Goal: Task Accomplishment & Management: Manage account settings

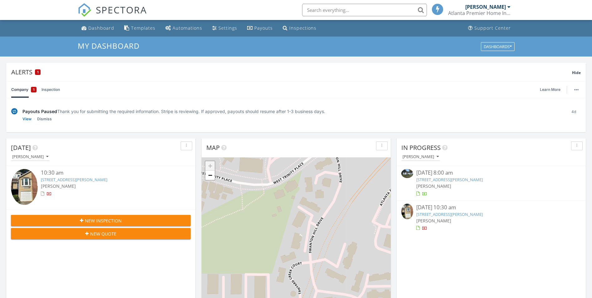
click at [67, 228] on div "Today Josh Farren 10:30 am 117 Woodbury Pl, Decatur, GA 30030 Josh Farren New I…" at bounding box center [100, 191] width 189 height 106
click at [61, 184] on span "[PERSON_NAME]" at bounding box center [58, 186] width 35 height 6
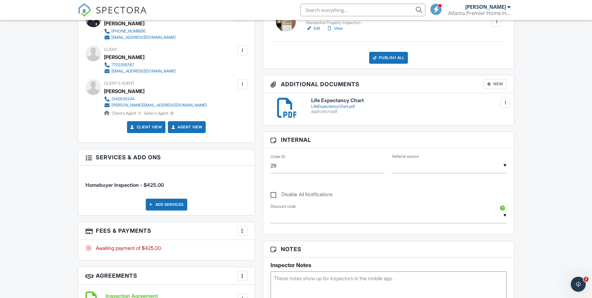
scroll to position [281, 0]
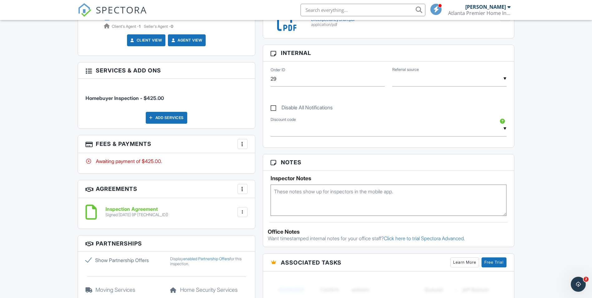
click at [244, 144] on div at bounding box center [242, 144] width 6 height 6
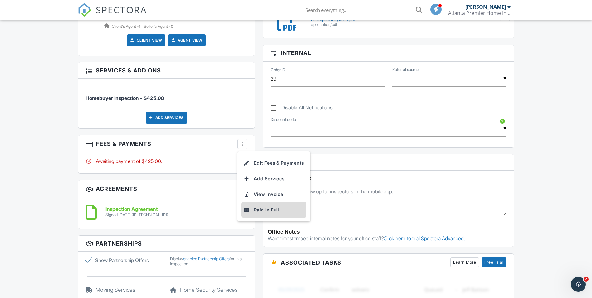
click at [270, 210] on div "Paid In Full" at bounding box center [274, 209] width 60 height 7
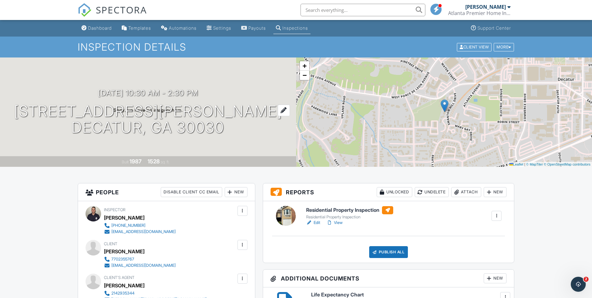
click at [278, 110] on div at bounding box center [284, 111] width 12 height 12
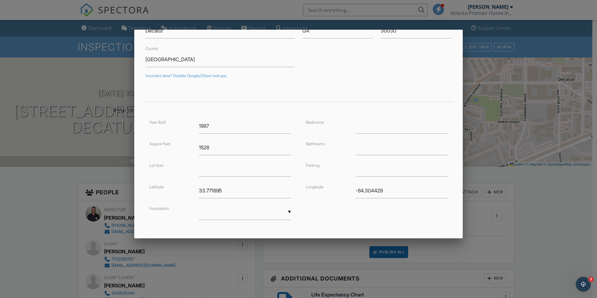
scroll to position [104, 0]
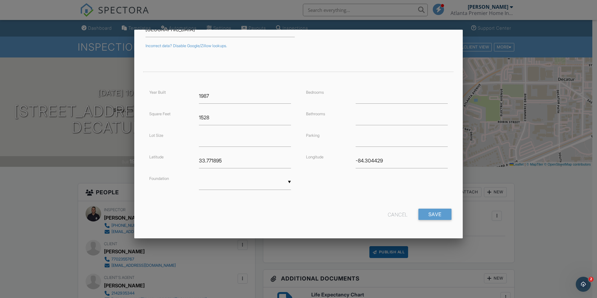
click at [389, 214] on div "Cancel" at bounding box center [398, 213] width 20 height 11
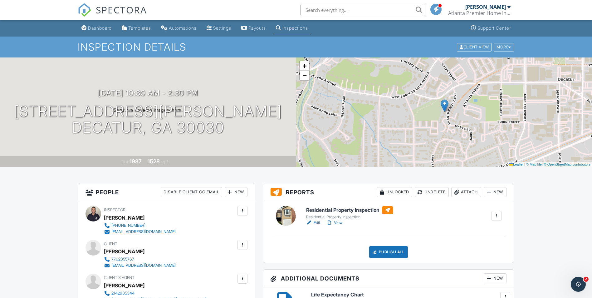
click at [231, 125] on div "[DATE] 10:30 am - 2:30 pm [STREET_ADDRESS][PERSON_NAME] [GEOGRAPHIC_DATA], GA 3…" at bounding box center [148, 112] width 296 height 47
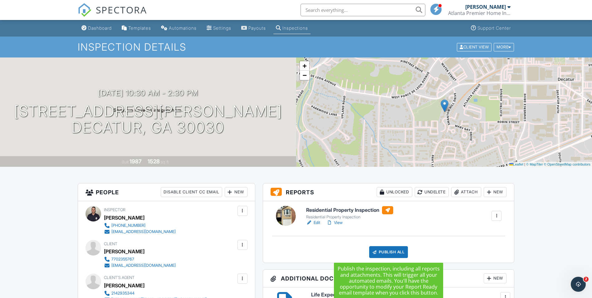
click at [393, 251] on div "Publish All" at bounding box center [388, 252] width 39 height 12
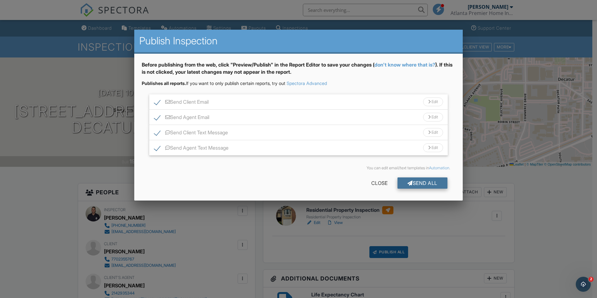
click at [437, 180] on div "Send All" at bounding box center [422, 182] width 50 height 11
